Goal: Information Seeking & Learning: Stay updated

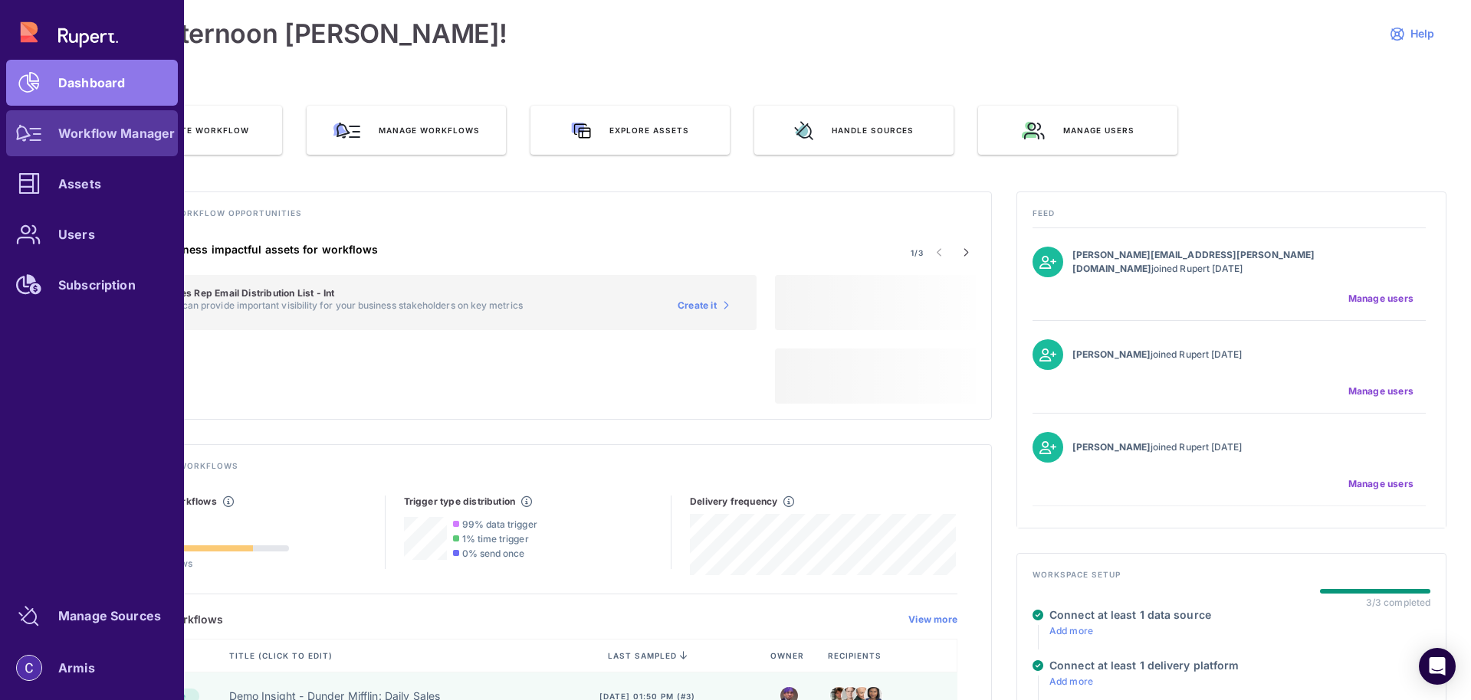
click at [40, 146] on div at bounding box center [29, 133] width 46 height 46
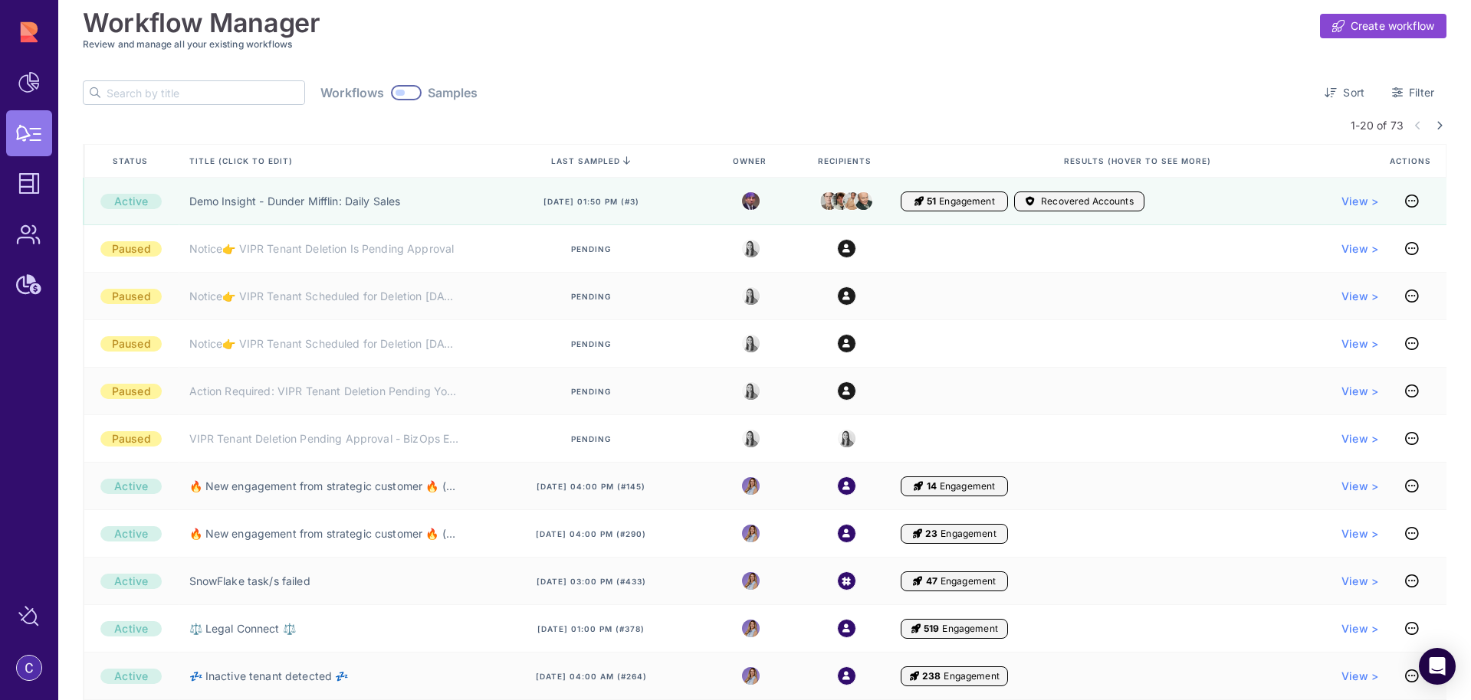
click at [158, 94] on input "text" at bounding box center [206, 92] width 198 height 23
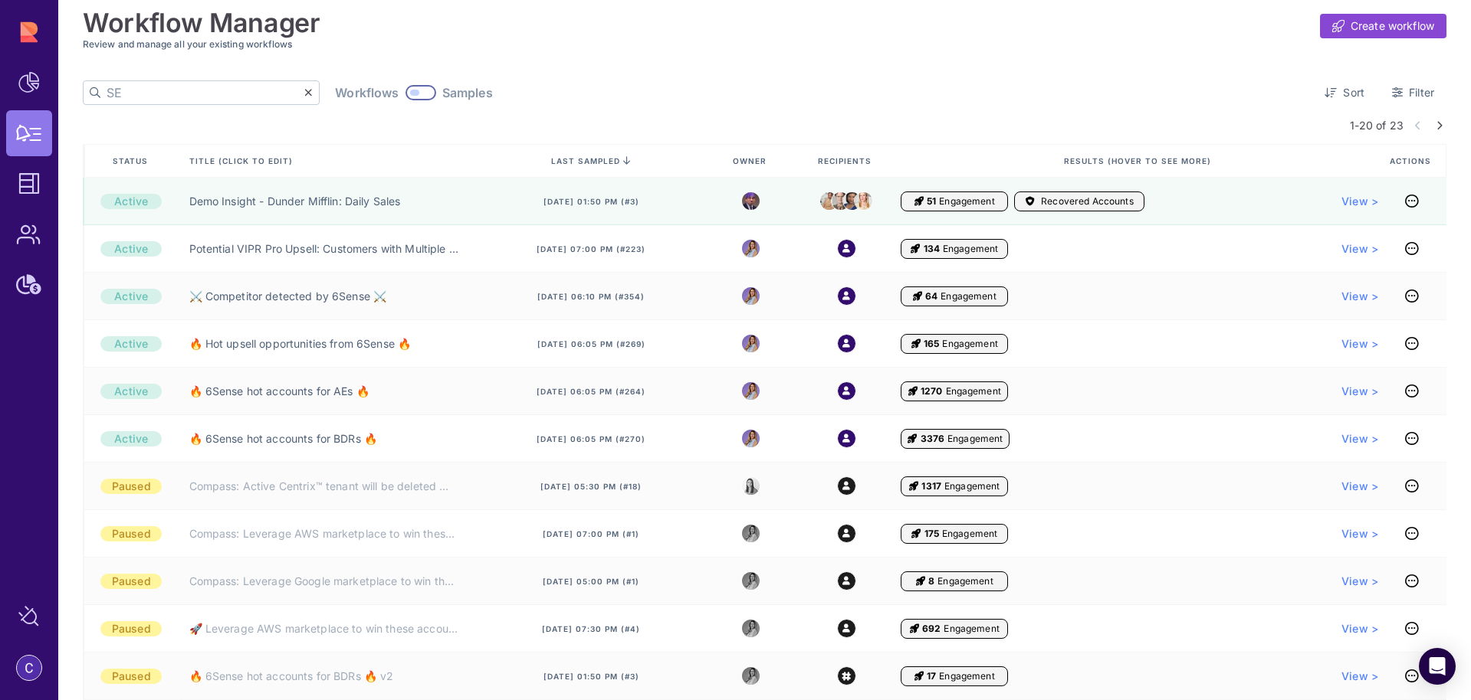
click at [1437, 128] on icon at bounding box center [1439, 125] width 6 height 9
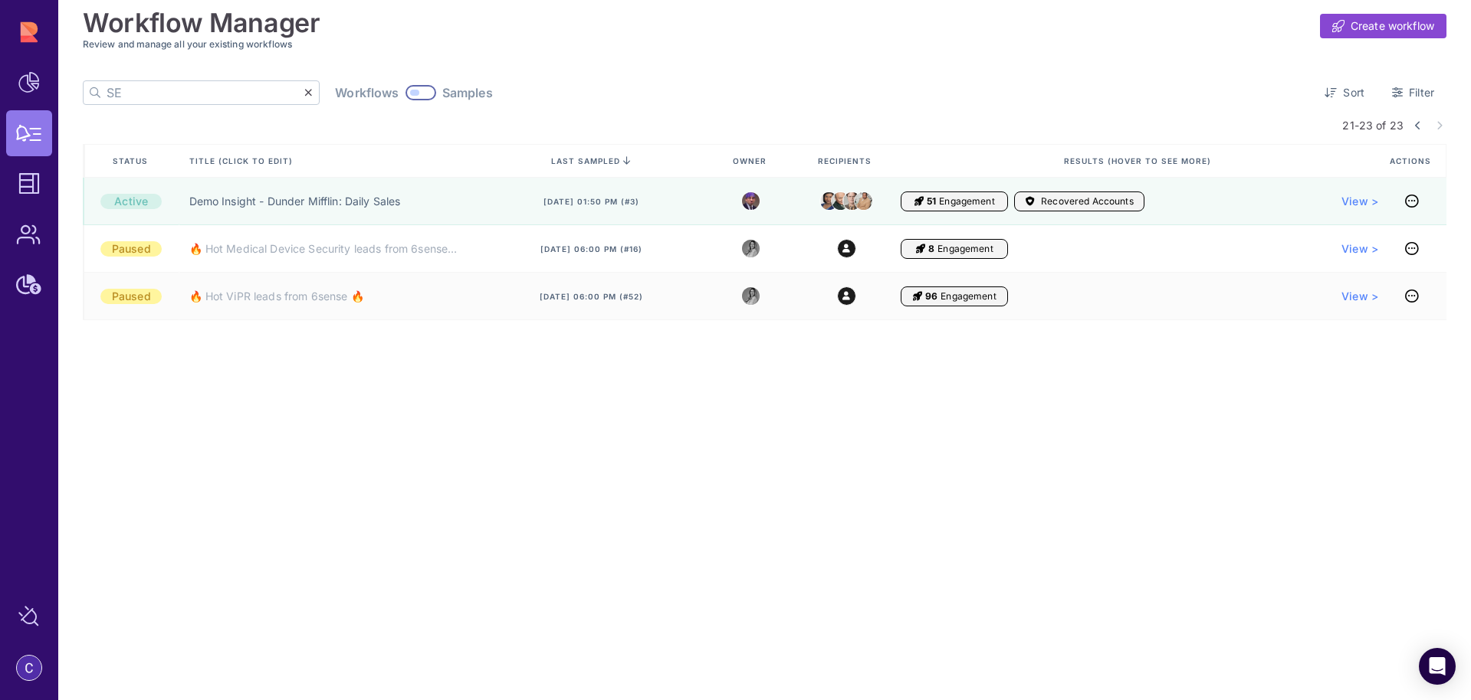
click at [128, 97] on input "SE" at bounding box center [206, 92] width 198 height 23
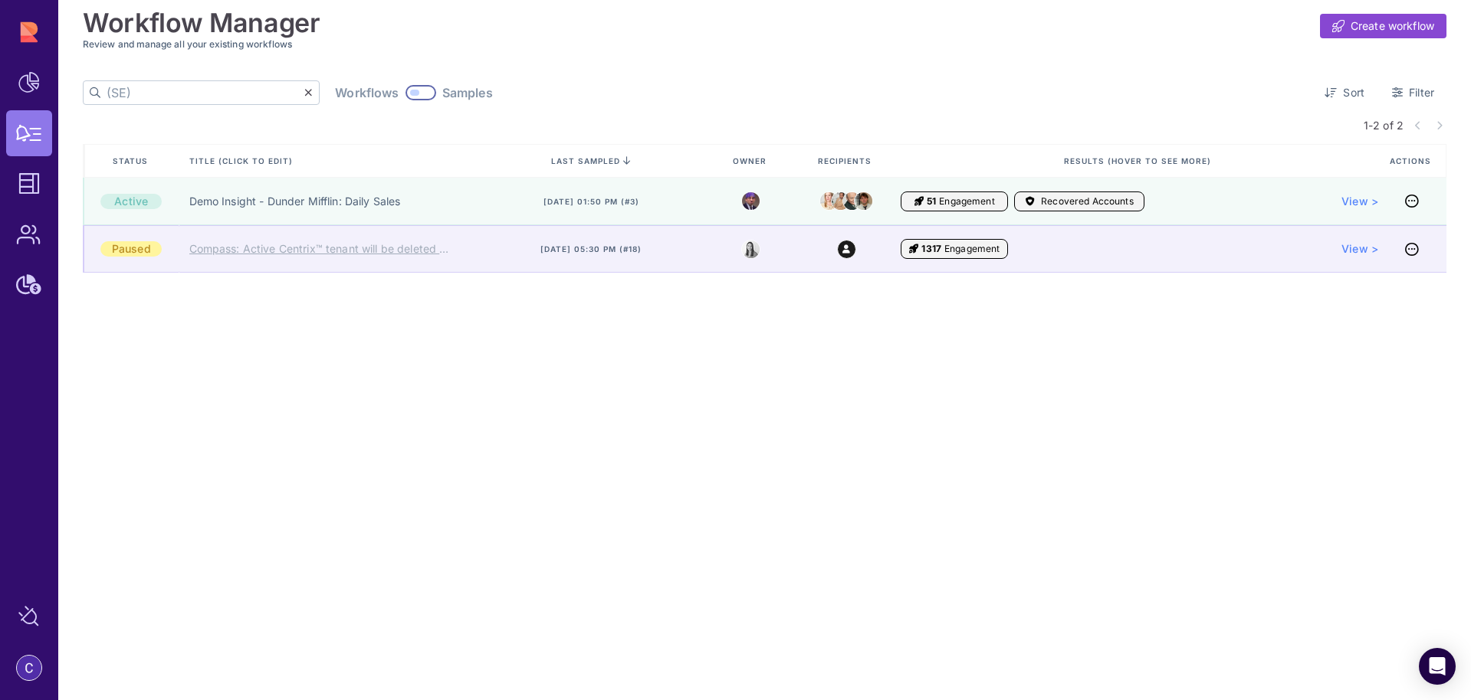
type input "(SE)"
click at [309, 254] on link "Compass: Active Centrix™ tenant will be deleted ❌ (SE)" at bounding box center [324, 248] width 271 height 15
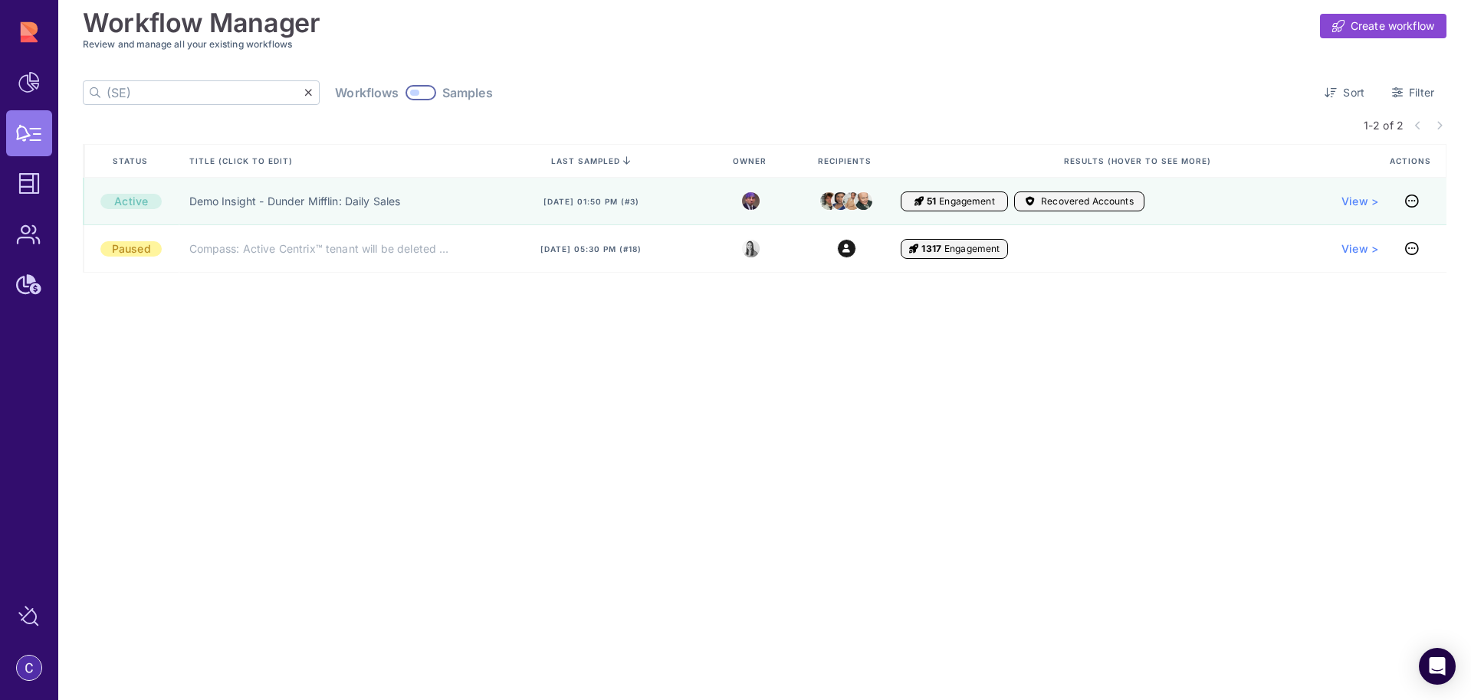
click at [138, 82] on input "(SE)" at bounding box center [206, 92] width 198 height 23
click at [139, 86] on input "(SE)" at bounding box center [206, 92] width 198 height 23
type input "("
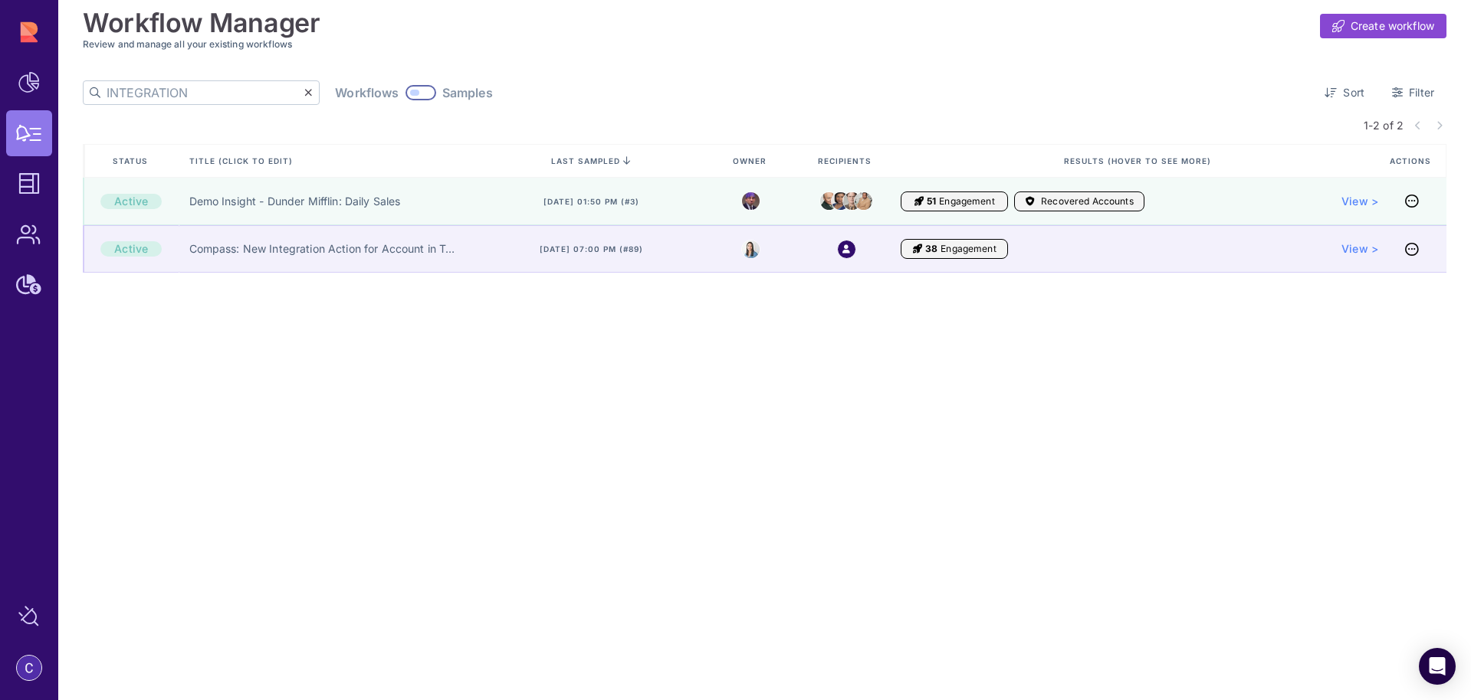
type input "INTEGRATION"
click at [245, 257] on div "Compass: New Integration Action for Account in Tech Evaluation" at bounding box center [329, 249] width 300 height 48
click at [248, 254] on link "Compass: New Integration Action for Account in Tech Evaluation" at bounding box center [324, 248] width 271 height 15
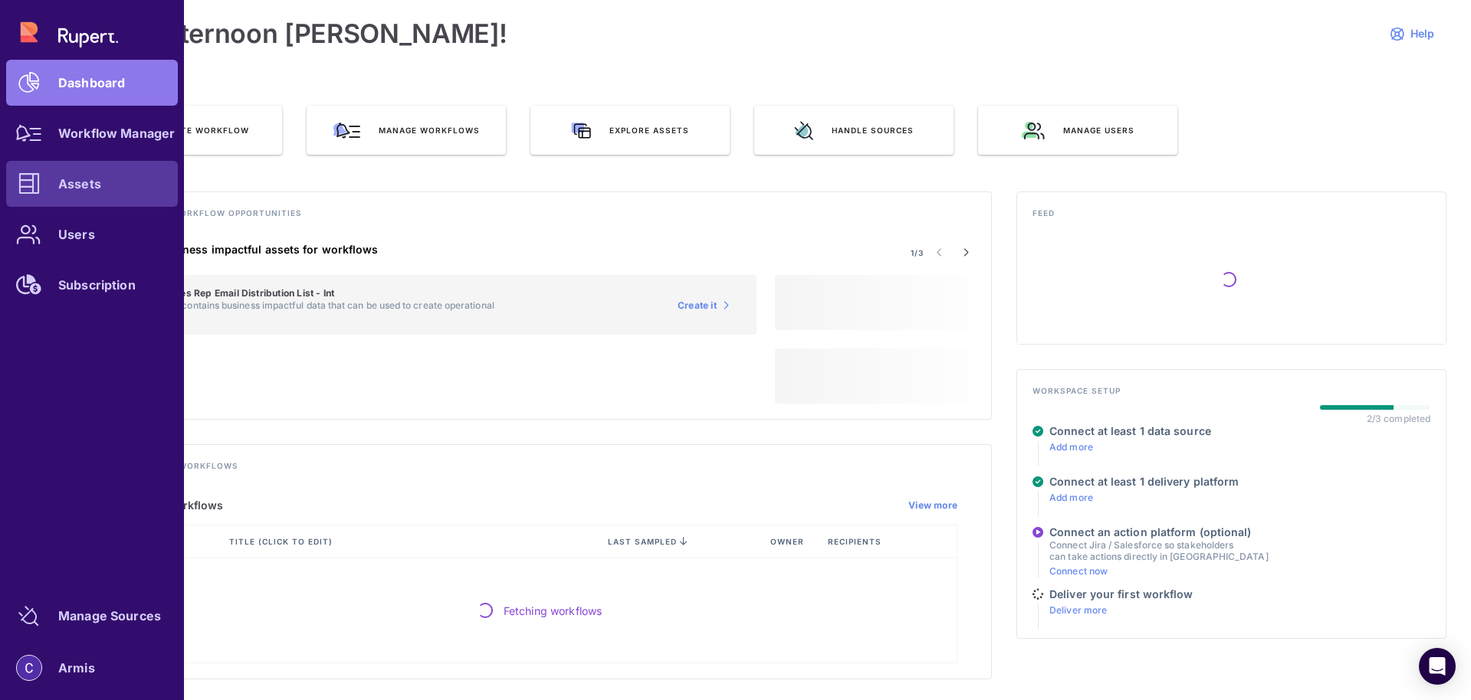
click at [34, 189] on icon at bounding box center [28, 183] width 21 height 21
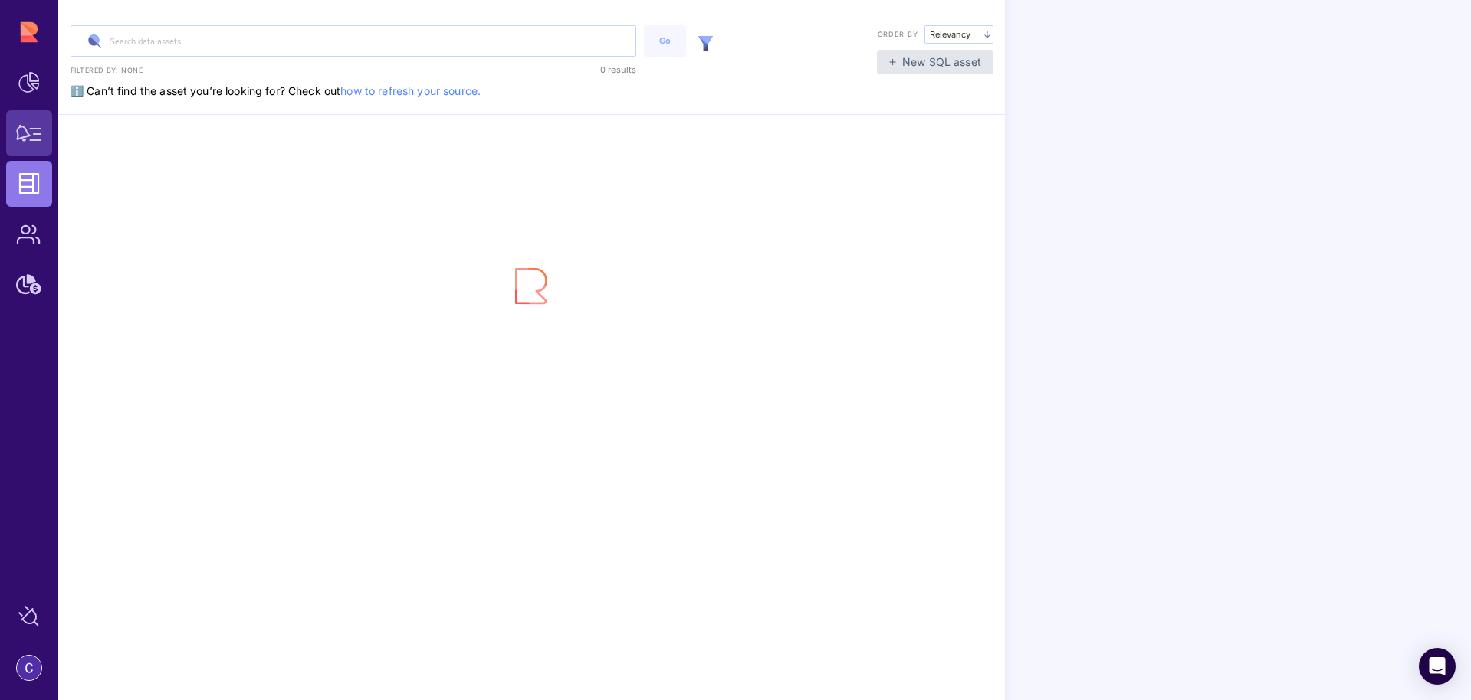
click at [33, 139] on icon at bounding box center [29, 133] width 26 height 17
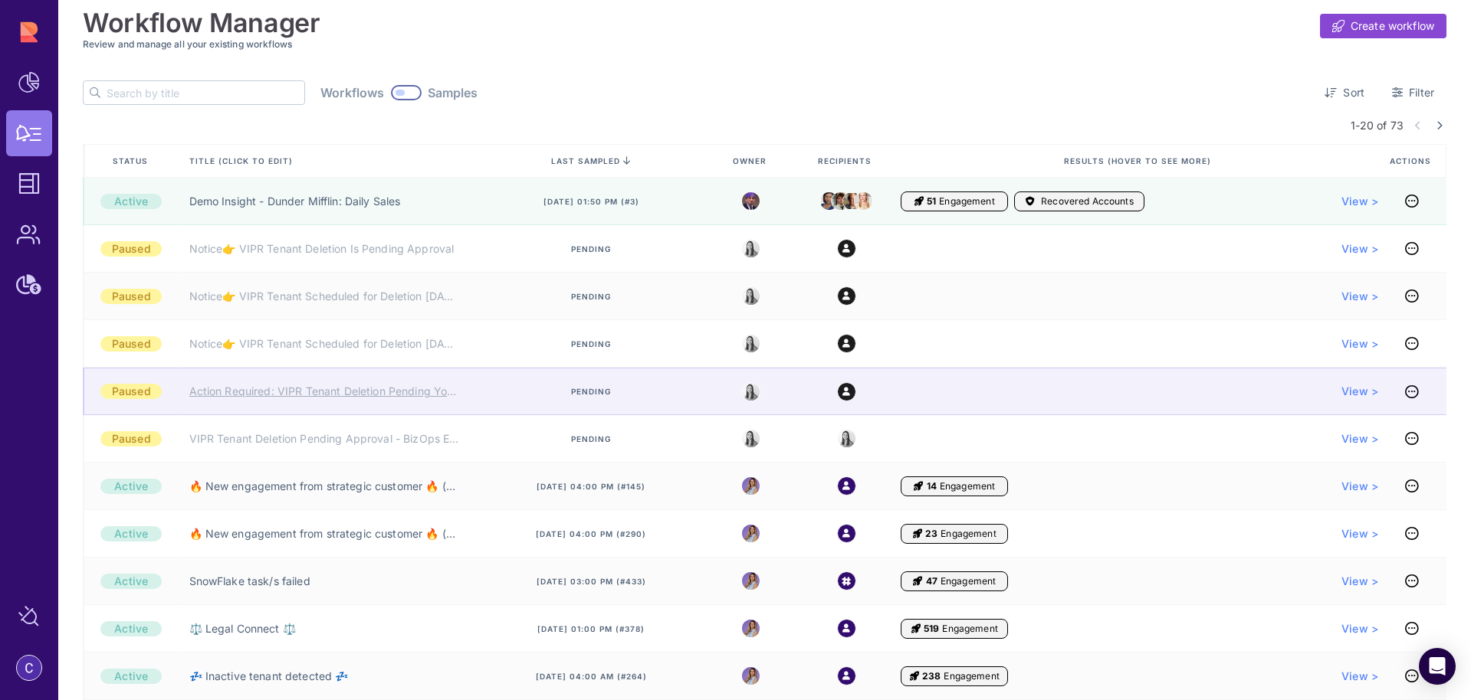
click at [322, 394] on link "Action Required: VIPR Tenant Deletion Pending Your Team's Approval" at bounding box center [324, 391] width 271 height 15
click at [395, 395] on link "Action Required: VIPR Tenant Deletion Pending Your Team's Approval" at bounding box center [324, 391] width 271 height 15
click at [438, 396] on link "Action Required: VIPR Tenant Deletion Pending Your Team's Approval" at bounding box center [324, 391] width 271 height 15
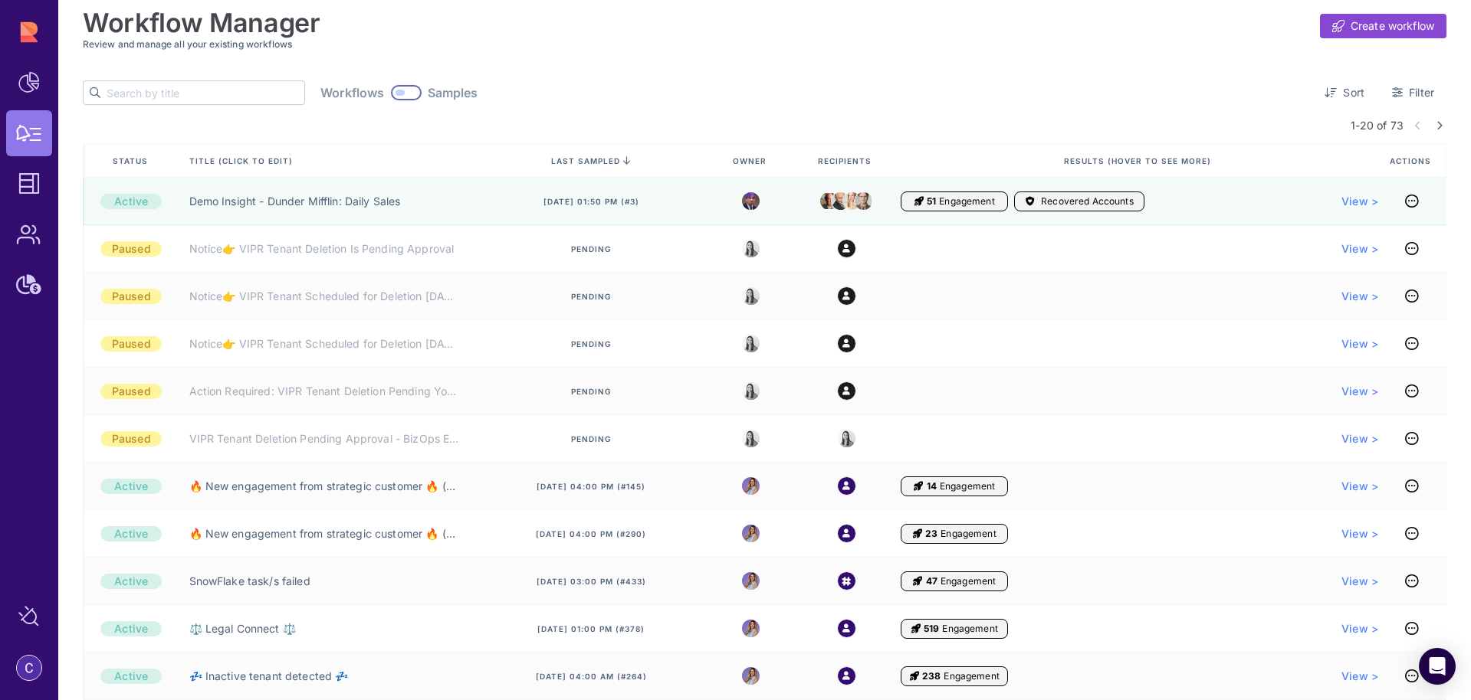
click at [208, 99] on input "text" at bounding box center [206, 92] width 198 height 23
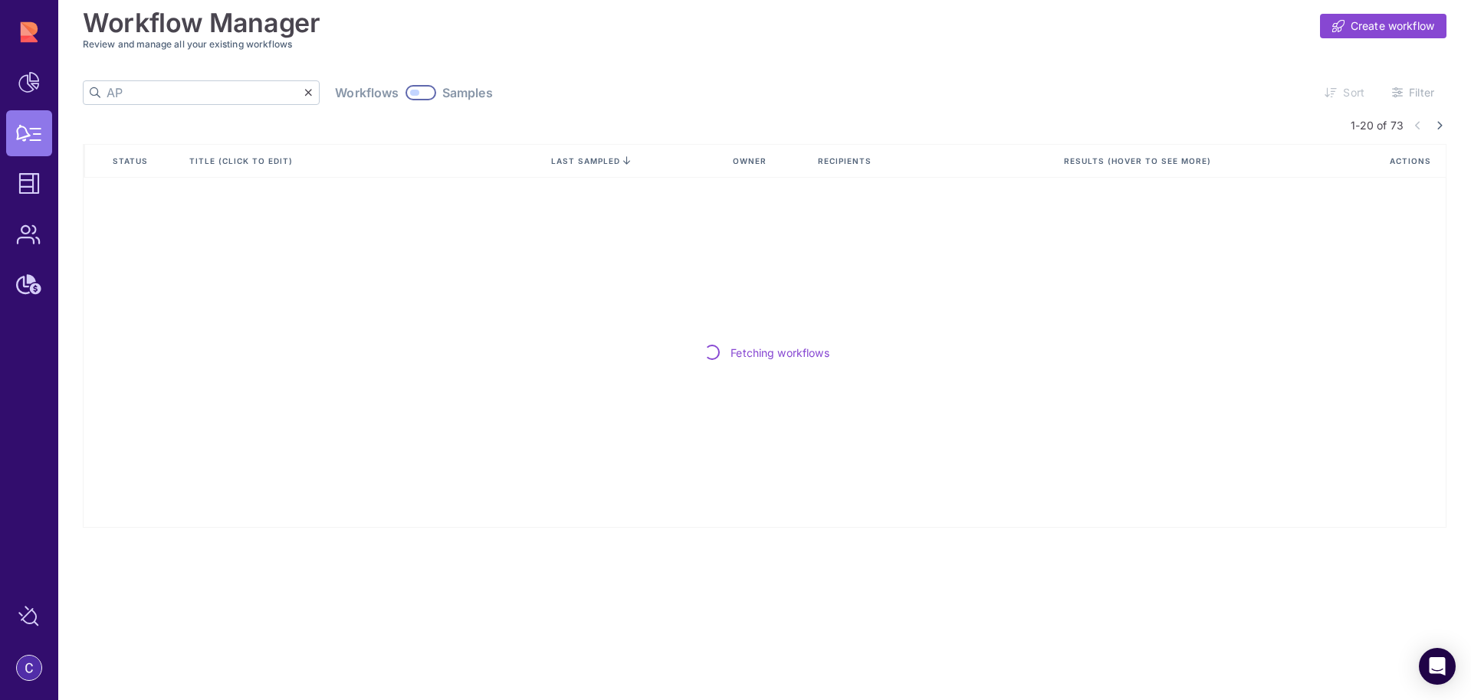
type input "A"
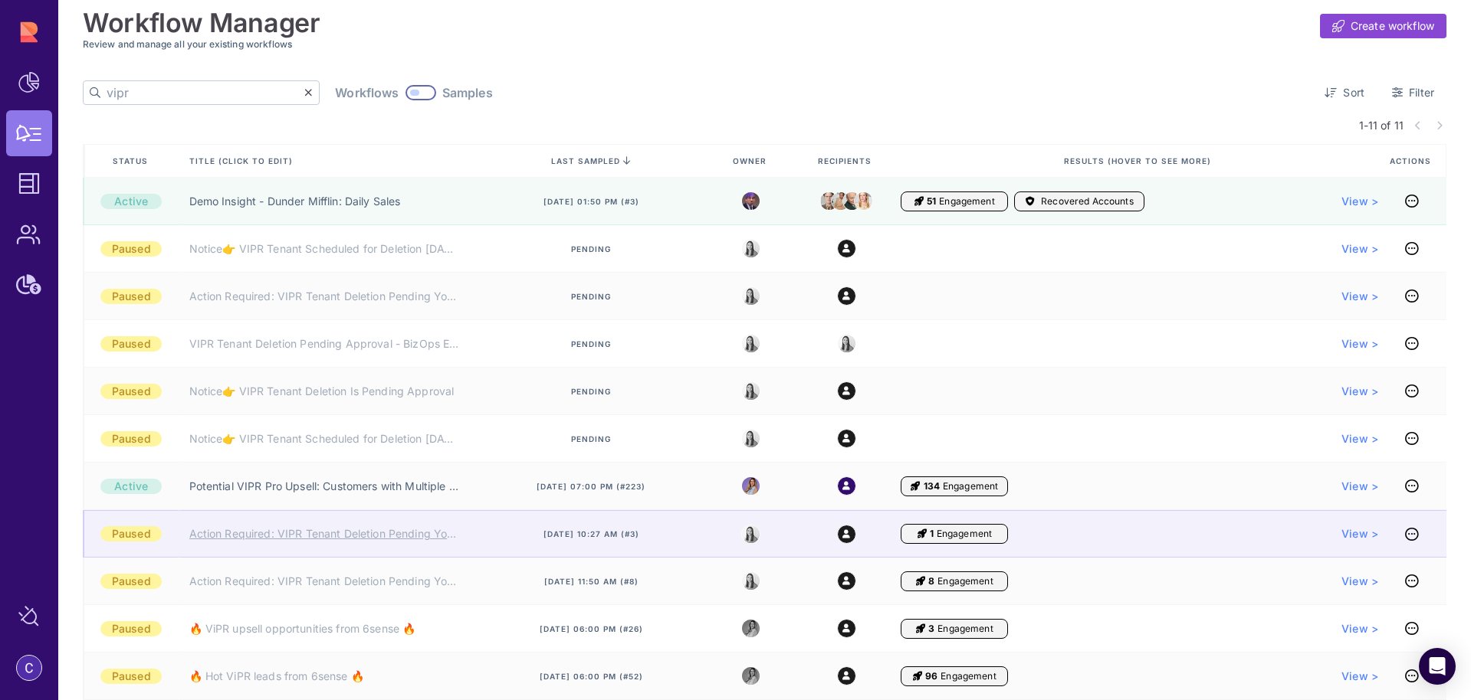
type input "vipr"
click at [389, 533] on link "Action Required: VIPR Tenant Deletion Pending Your Approval" at bounding box center [324, 533] width 271 height 15
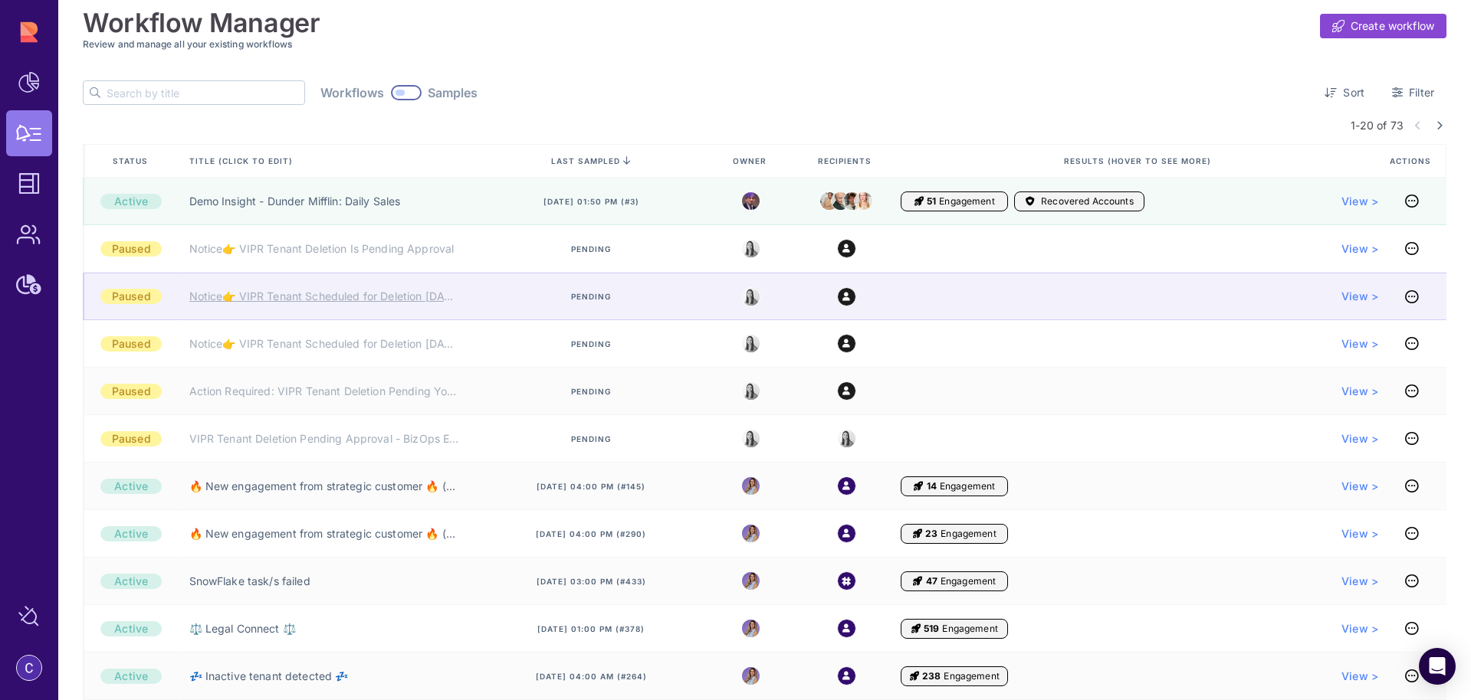
click at [421, 300] on link "Notice👉 VIPR Tenant Scheduled for Deletion [DATE]" at bounding box center [324, 296] width 271 height 15
